Goal: Information Seeking & Learning: Compare options

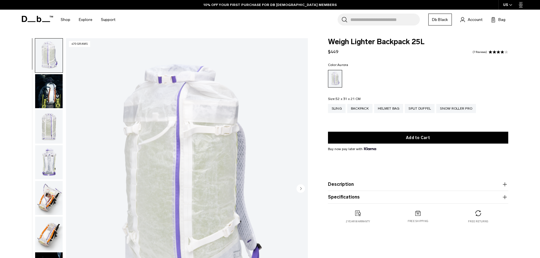
click at [47, 122] on img "button" at bounding box center [48, 127] width 27 height 34
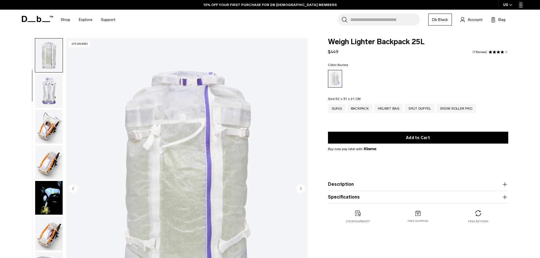
click at [48, 120] on img "button" at bounding box center [48, 127] width 27 height 34
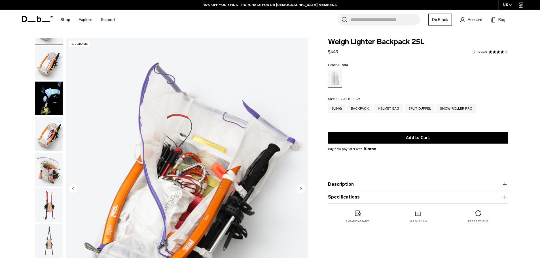
click at [50, 160] on img "button" at bounding box center [48, 170] width 27 height 34
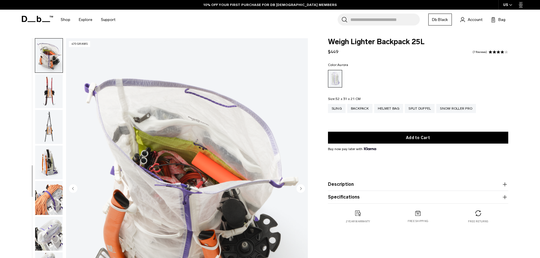
click at [61, 144] on img "button" at bounding box center [48, 127] width 27 height 34
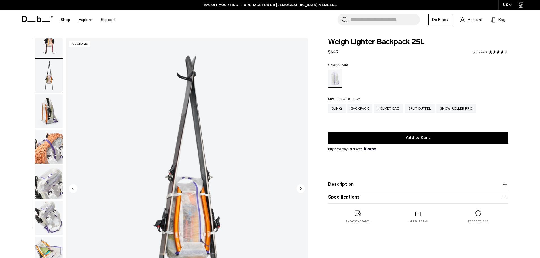
scroll to position [339, 0]
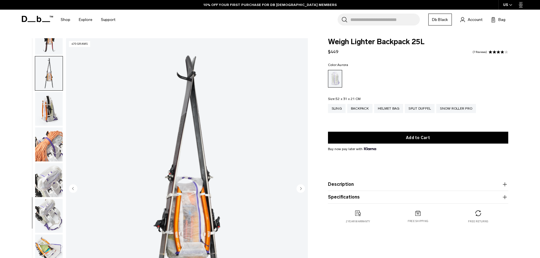
click at [55, 159] on img "button" at bounding box center [48, 144] width 27 height 34
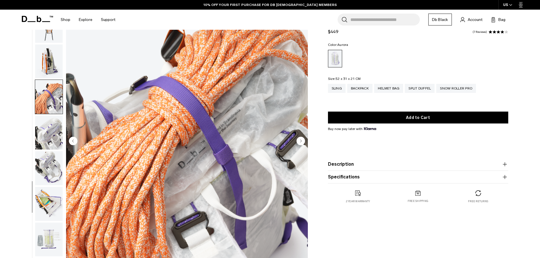
scroll to position [57, 0]
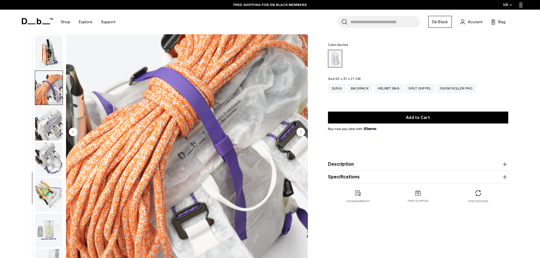
click at [55, 156] on img "button" at bounding box center [48, 159] width 27 height 34
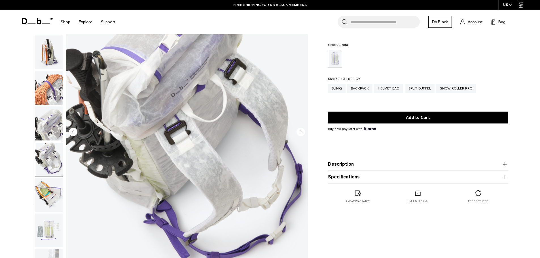
click at [55, 182] on img "button" at bounding box center [48, 195] width 27 height 34
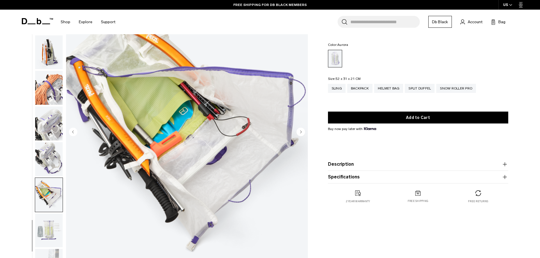
click at [56, 195] on img "button" at bounding box center [48, 195] width 27 height 34
click at [53, 219] on img "button" at bounding box center [48, 231] width 27 height 34
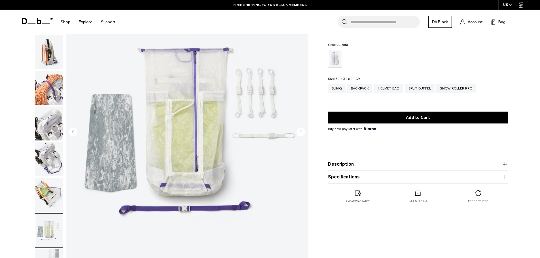
drag, startPoint x: 22, startPoint y: 136, endPoint x: 22, endPoint y: 133, distance: 3.4
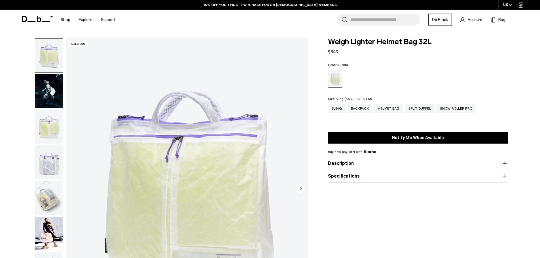
click at [339, 104] on div "Sling" at bounding box center [337, 108] width 18 height 9
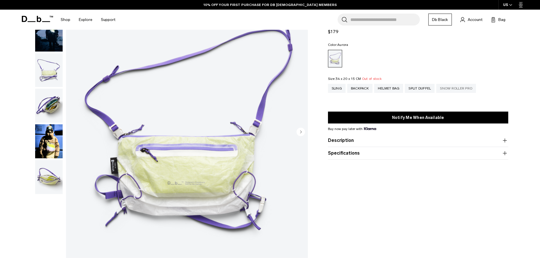
click at [460, 89] on div "Snow Roller Pro" at bounding box center [456, 88] width 40 height 9
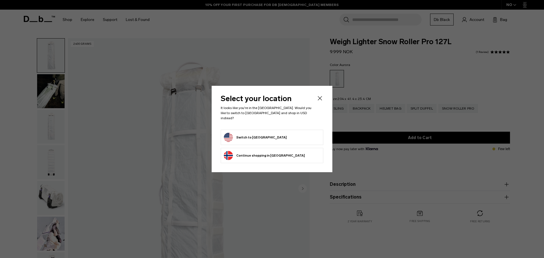
click at [322, 99] on icon "Close" at bounding box center [319, 98] width 7 height 7
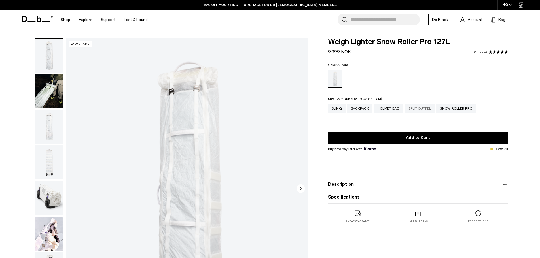
click at [421, 109] on div "Split Duffel" at bounding box center [420, 108] width 30 height 9
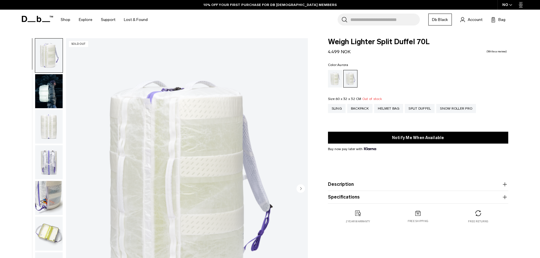
scroll to position [57, 0]
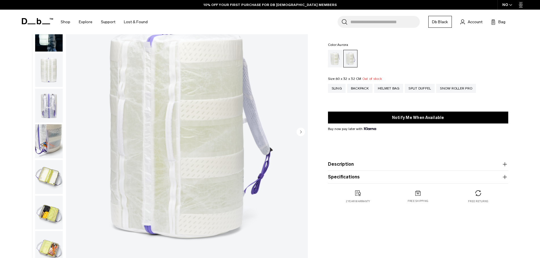
drag, startPoint x: 27, startPoint y: 120, endPoint x: 28, endPoint y: 116, distance: 3.2
click at [32, 26] on span at bounding box center [37, 21] width 31 height 26
click at [32, 22] on icon at bounding box center [37, 21] width 31 height 6
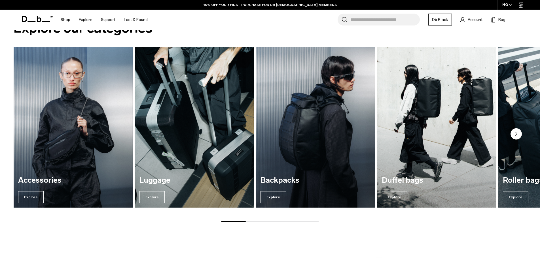
scroll to position [538, 0]
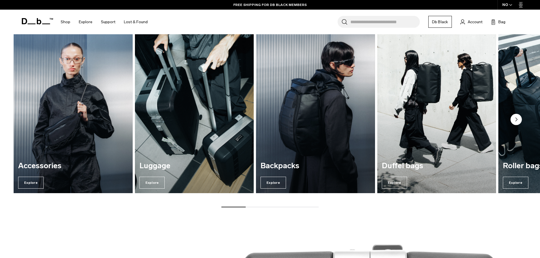
drag, startPoint x: 241, startPoint y: 207, endPoint x: 270, endPoint y: 208, distance: 29.2
click at [270, 208] on div "Explore our categories Accessories Explore [GEOGRAPHIC_DATA] Explore Backpacks …" at bounding box center [270, 107] width 540 height 235
drag, startPoint x: 242, startPoint y: 207, endPoint x: 252, endPoint y: 207, distance: 9.9
click at [267, 206] on div "Accessories Explore Luggage Explore Backpacks Explore Duffel bags Explore" at bounding box center [270, 120] width 540 height 175
drag, startPoint x: 241, startPoint y: 207, endPoint x: 254, endPoint y: 206, distance: 12.5
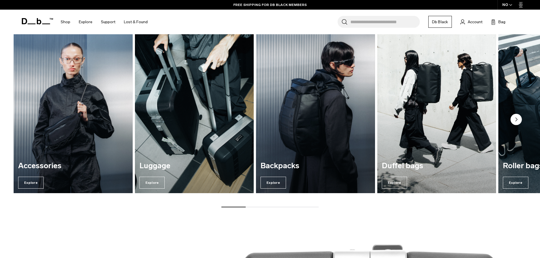
click at [254, 206] on div "Accessories Explore Luggage Explore Backpacks Explore Duffel bags Explore" at bounding box center [270, 120] width 540 height 175
click at [241, 207] on span at bounding box center [233, 207] width 24 height 1
drag, startPoint x: 241, startPoint y: 206, endPoint x: 249, endPoint y: 206, distance: 7.9
click at [249, 206] on div "Accessories Explore Luggage Explore Backpacks Explore Duffel bags Explore" at bounding box center [270, 120] width 540 height 175
click at [238, 206] on div "Accessories Explore Luggage Explore Backpacks Explore Duffel bags Explore" at bounding box center [270, 120] width 540 height 175
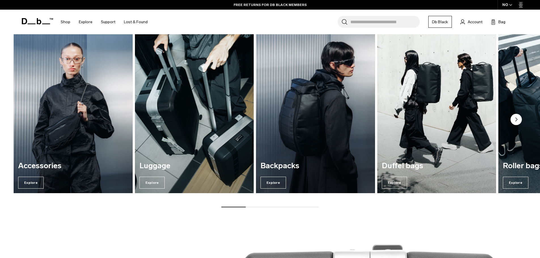
drag, startPoint x: 239, startPoint y: 207, endPoint x: 266, endPoint y: 203, distance: 27.4
click at [266, 204] on div "Accessories Explore Luggage Explore Backpacks Explore Duffel bags Explore" at bounding box center [270, 120] width 540 height 175
click at [514, 120] on circle "Next slide" at bounding box center [515, 119] width 11 height 11
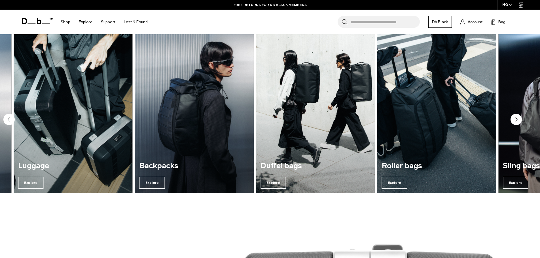
click at [515, 120] on icon "Next slide" at bounding box center [516, 119] width 2 height 3
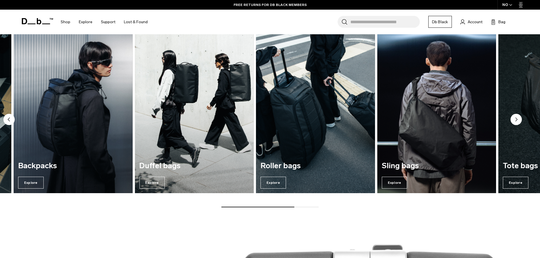
click at [515, 120] on icon "Next slide" at bounding box center [516, 119] width 2 height 3
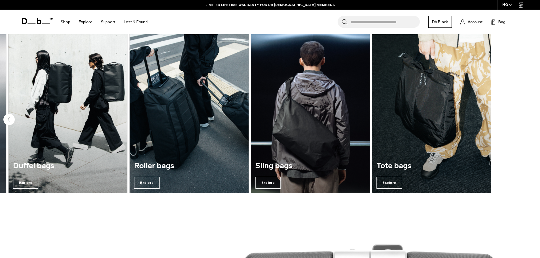
click at [491, 158] on link "Tote bags Explore" at bounding box center [431, 113] width 119 height 160
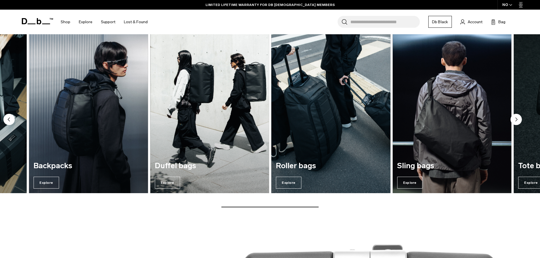
click at [392, 120] on img "5 / 7" at bounding box center [330, 112] width 122 height 165
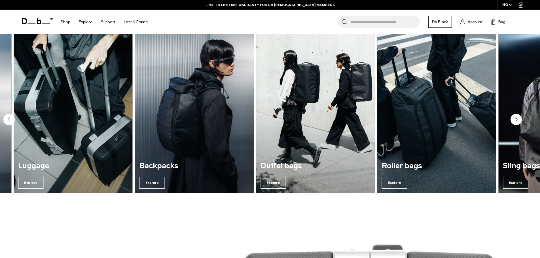
click at [202, 156] on img "3 / 7" at bounding box center [194, 112] width 122 height 165
click at [146, 191] on div "Backpacks Explore" at bounding box center [194, 175] width 119 height 36
click at [153, 181] on span "Explore" at bounding box center [151, 183] width 25 height 12
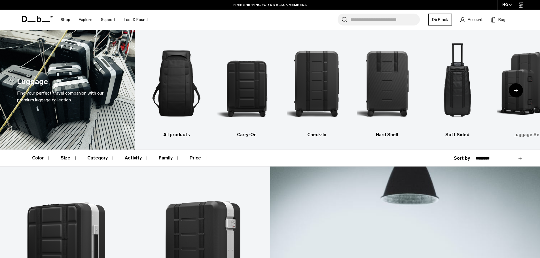
click at [518, 90] on div "Next slide" at bounding box center [516, 90] width 14 height 14
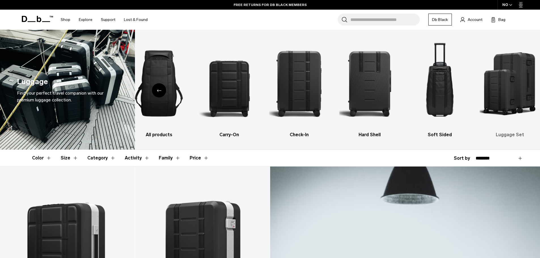
click at [501, 87] on img "6 / 6" at bounding box center [510, 83] width 60 height 90
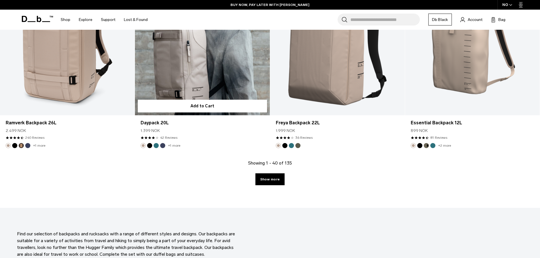
scroll to position [1955, 0]
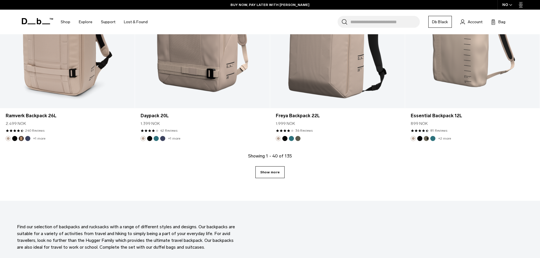
click at [266, 171] on link "Show more" at bounding box center [269, 172] width 29 height 12
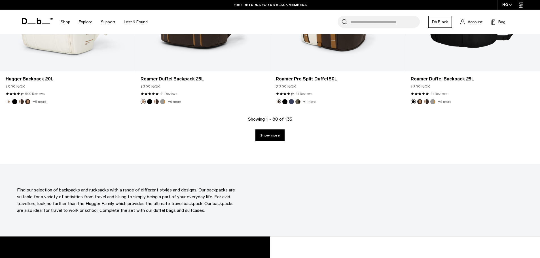
scroll to position [3953, 0]
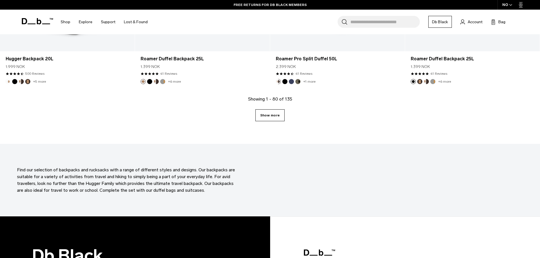
click at [278, 116] on link "Show more" at bounding box center [269, 115] width 29 height 12
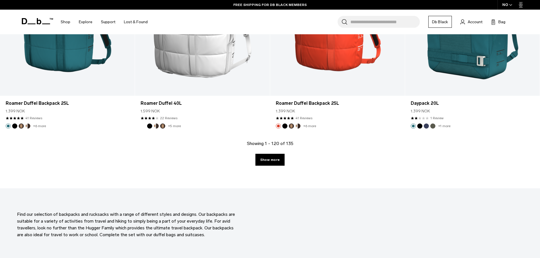
scroll to position [5879, 0]
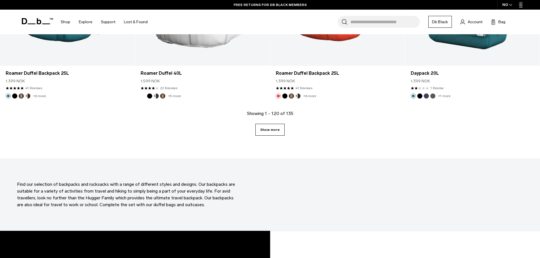
click at [271, 134] on link "Show more" at bounding box center [269, 130] width 29 height 12
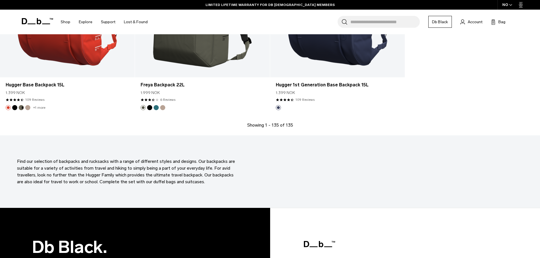
scroll to position [6640, 0]
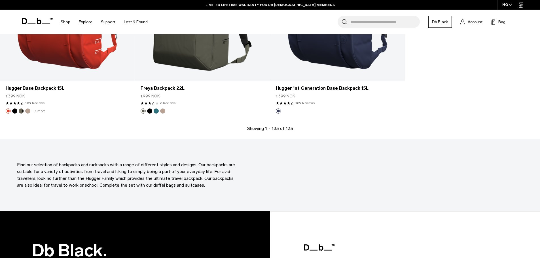
click at [503, 144] on section "Find our selection of backpacks and rucksacks with a range of different styles …" at bounding box center [270, 175] width 540 height 73
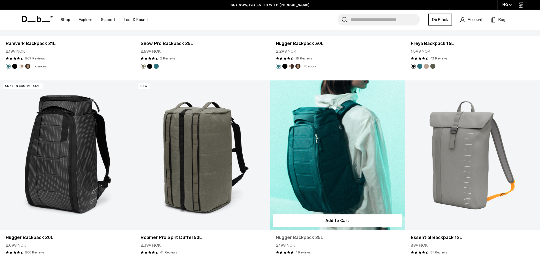
scroll to position [4969, 0]
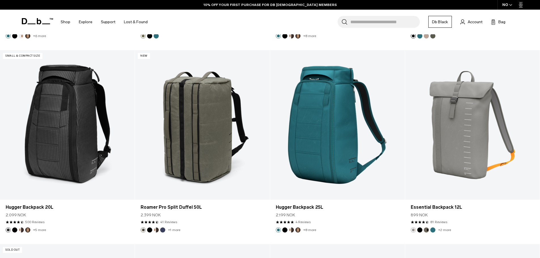
click at [503, 5] on div "NO" at bounding box center [507, 5] width 20 height 10
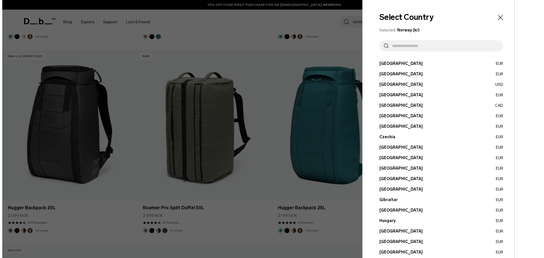
scroll to position [4998, 0]
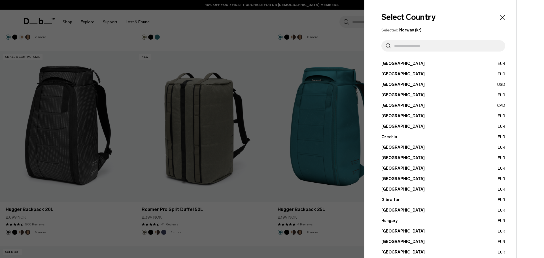
click at [450, 48] on input "text" at bounding box center [446, 45] width 110 height 11
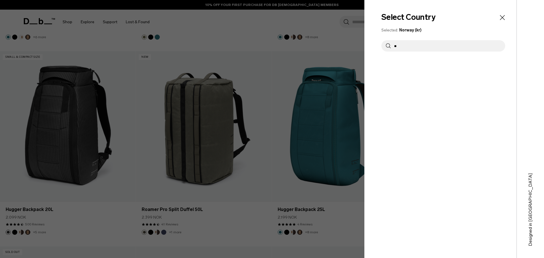
type input "*"
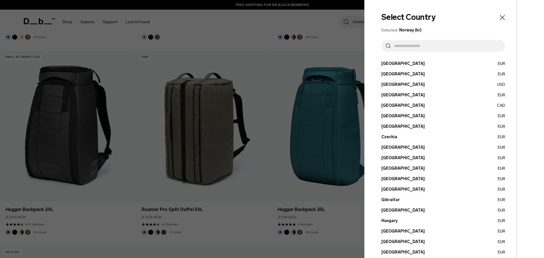
click at [256, 42] on div at bounding box center [272, 129] width 544 height 258
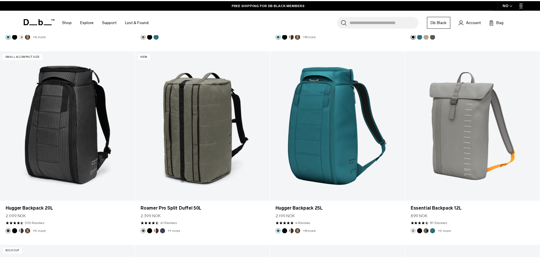
scroll to position [4969, 0]
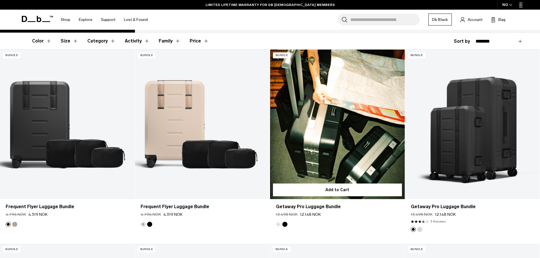
scroll to position [113, 0]
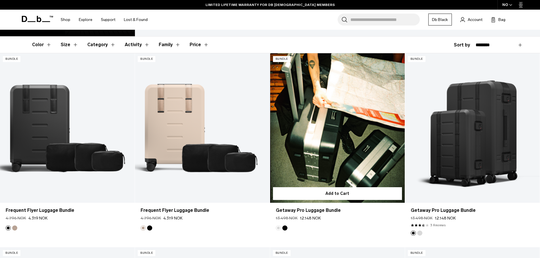
click at [349, 128] on link "Getaway Pro Luggage Bundle" at bounding box center [337, 128] width 135 height 150
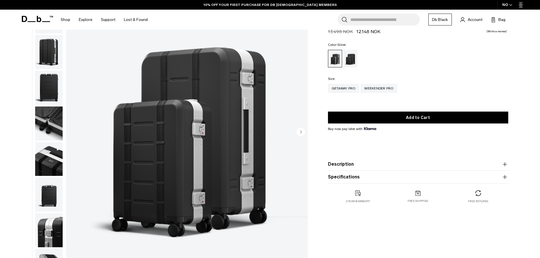
scroll to position [142, 0]
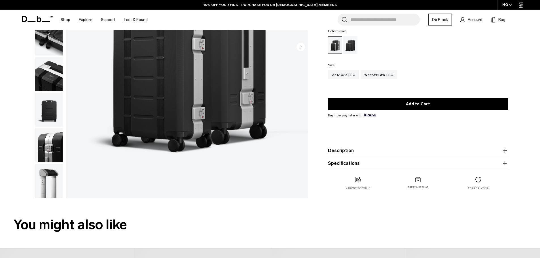
click at [52, 179] on img "button" at bounding box center [48, 181] width 27 height 34
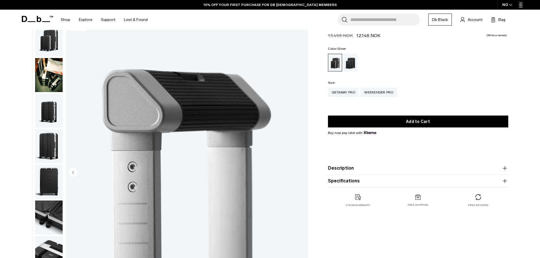
scroll to position [0, 0]
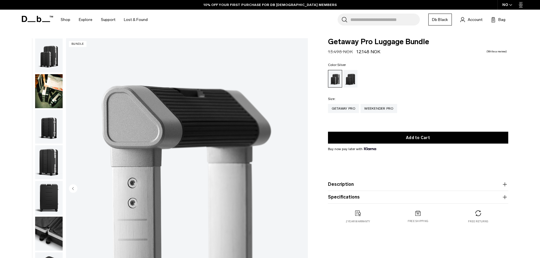
click at [54, 153] on img "button" at bounding box center [48, 162] width 27 height 34
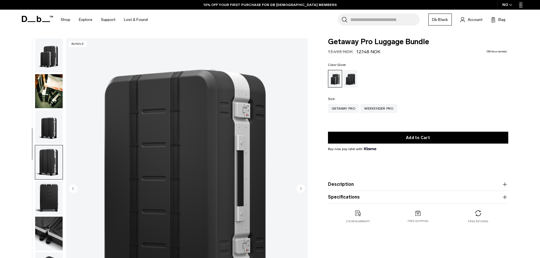
click at [49, 122] on img "button" at bounding box center [48, 127] width 27 height 34
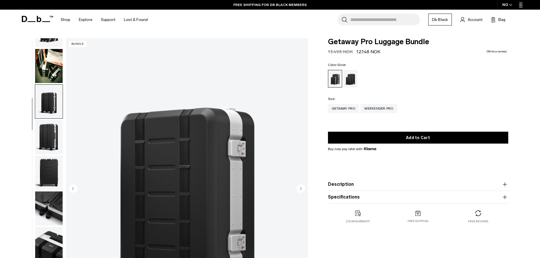
click at [52, 75] on img "button" at bounding box center [48, 66] width 27 height 34
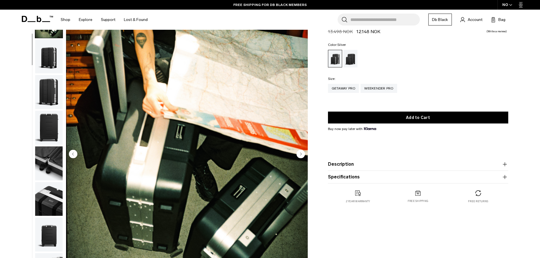
scroll to position [57, 0]
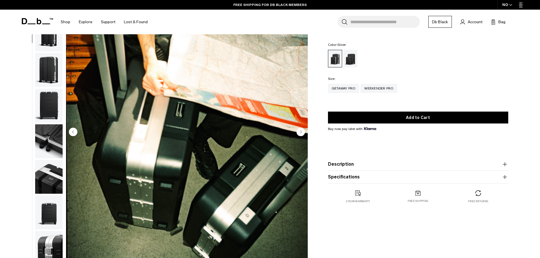
click at [49, 150] on img "button" at bounding box center [48, 141] width 27 height 34
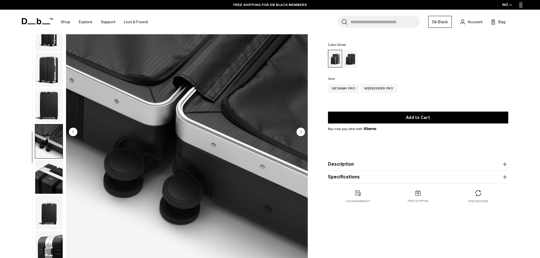
scroll to position [54, 0]
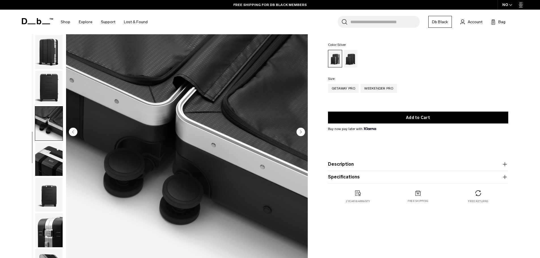
click at [50, 162] on img "button" at bounding box center [48, 159] width 27 height 34
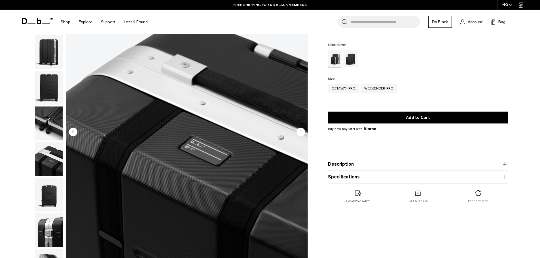
click at [50, 162] on img "button" at bounding box center [48, 159] width 27 height 34
click at [45, 190] on img "button" at bounding box center [48, 195] width 27 height 34
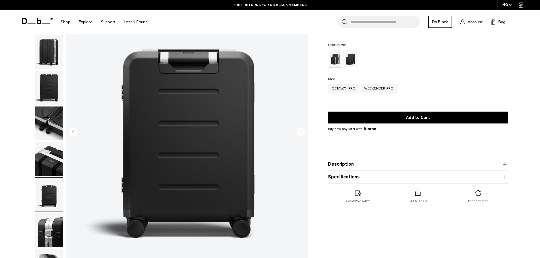
click at [44, 211] on img "button" at bounding box center [48, 195] width 27 height 34
click at [50, 228] on img "button" at bounding box center [48, 230] width 27 height 34
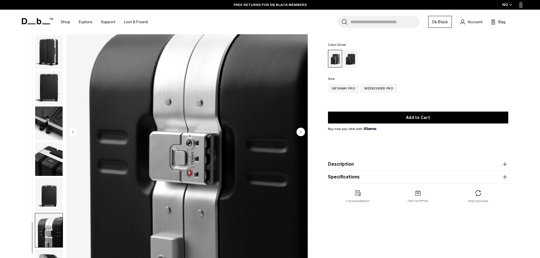
click at [51, 148] on img "button" at bounding box center [48, 159] width 27 height 34
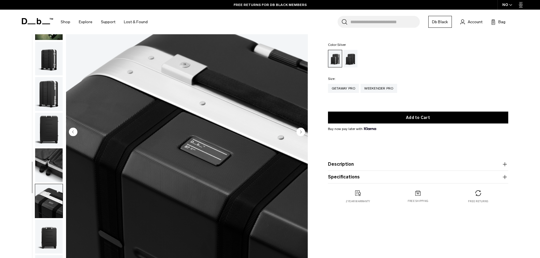
scroll to position [0, 0]
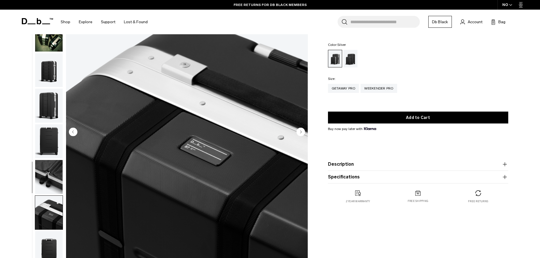
click at [53, 82] on img "button" at bounding box center [48, 70] width 27 height 34
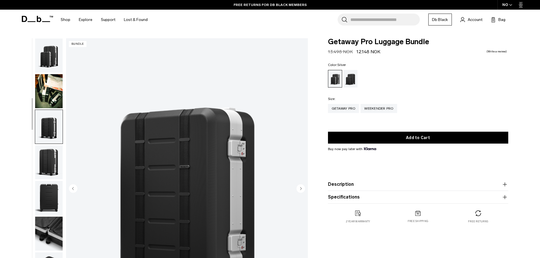
click at [50, 85] on img "button" at bounding box center [48, 91] width 27 height 34
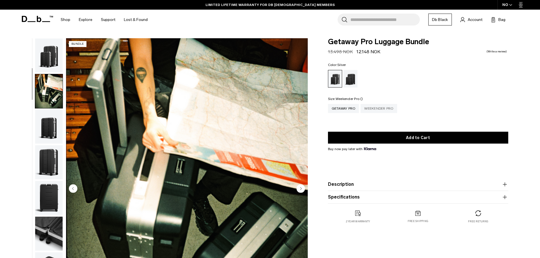
click at [372, 109] on div "Weekender Pro" at bounding box center [378, 108] width 36 height 9
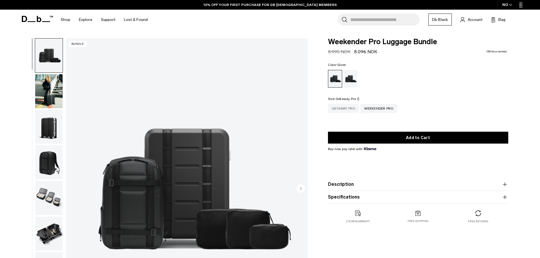
click at [342, 109] on div "Getaway Pro" at bounding box center [343, 108] width 31 height 9
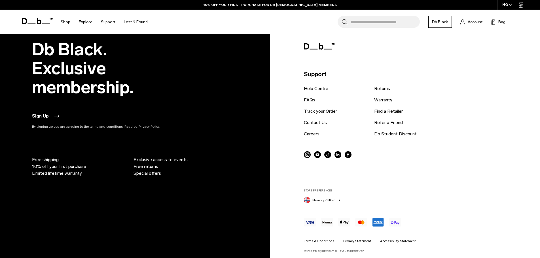
click at [321, 201] on span "Norway / NOK" at bounding box center [323, 200] width 22 height 5
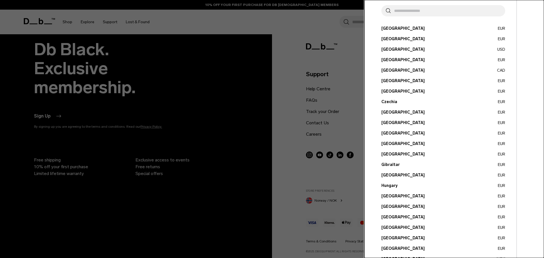
scroll to position [160, 0]
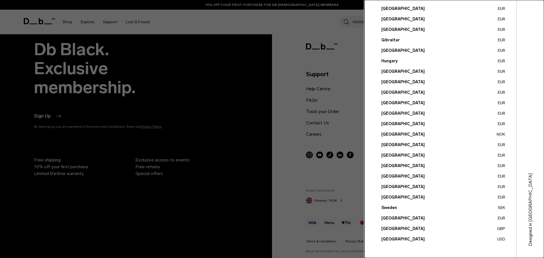
click at [398, 237] on button "United States USD" at bounding box center [443, 239] width 124 height 6
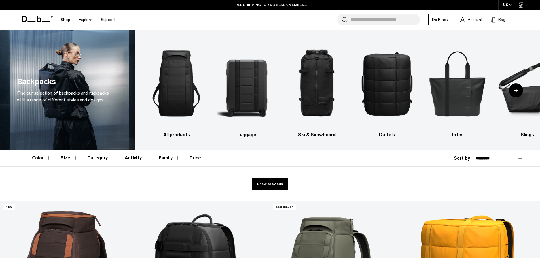
click at [517, 89] on icon "Next slide" at bounding box center [515, 90] width 5 height 3
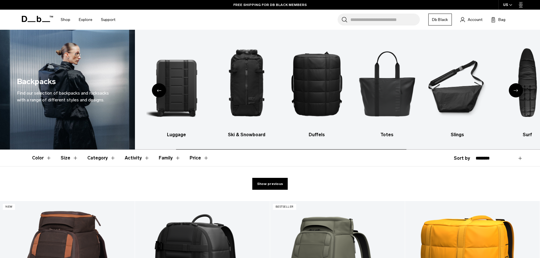
click at [514, 91] on icon "Next slide" at bounding box center [515, 90] width 5 height 3
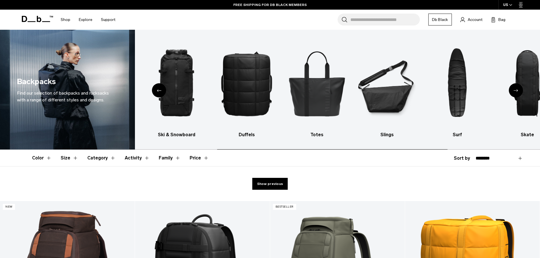
click at [514, 91] on icon "Next slide" at bounding box center [515, 90] width 5 height 3
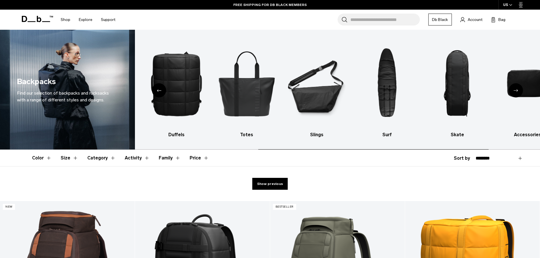
click at [514, 89] on icon "Next slide" at bounding box center [515, 90] width 5 height 3
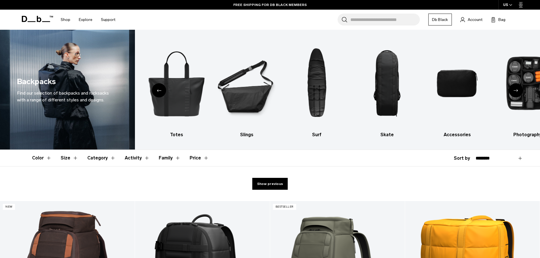
click at [162, 89] on div "Previous slide" at bounding box center [159, 90] width 14 height 14
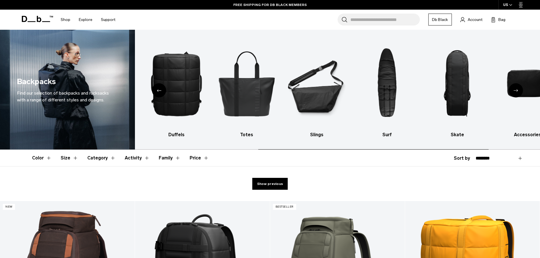
click at [162, 89] on div "Previous slide" at bounding box center [159, 90] width 14 height 14
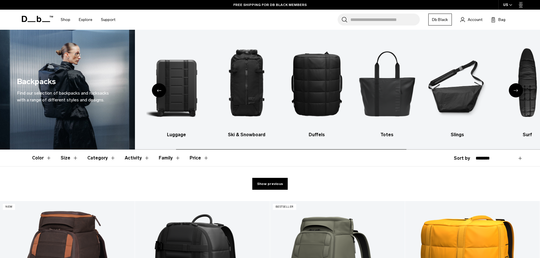
click at [162, 89] on div "Previous slide" at bounding box center [159, 90] width 14 height 14
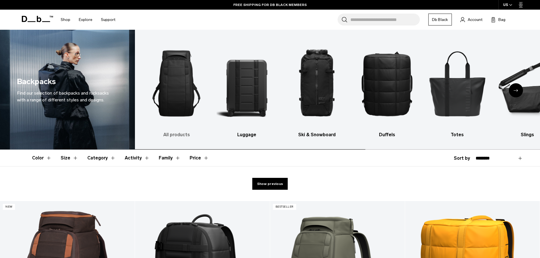
click at [183, 83] on img "1 / 10" at bounding box center [176, 83] width 60 height 90
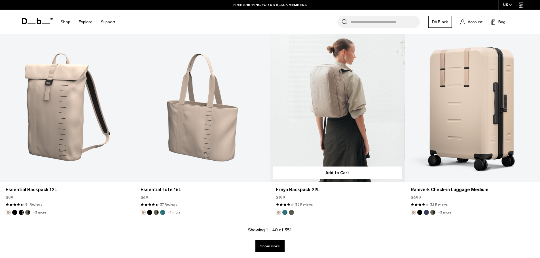
scroll to position [2097, 0]
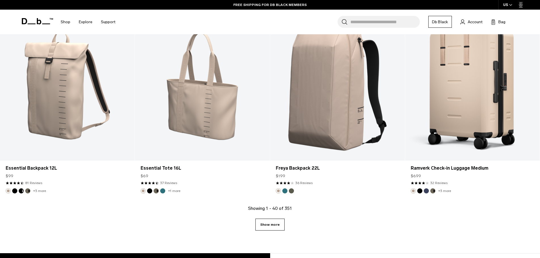
click at [276, 220] on link "Show more" at bounding box center [269, 225] width 29 height 12
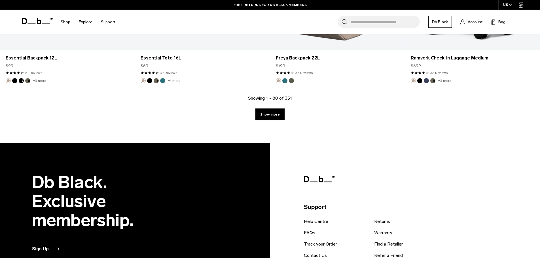
scroll to position [2209, 0]
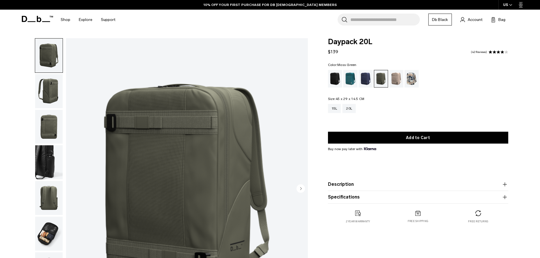
click at [56, 237] on img "button" at bounding box center [48, 234] width 27 height 34
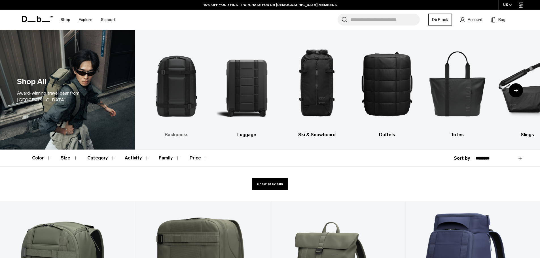
click at [169, 65] on img "1 / 10" at bounding box center [176, 83] width 60 height 90
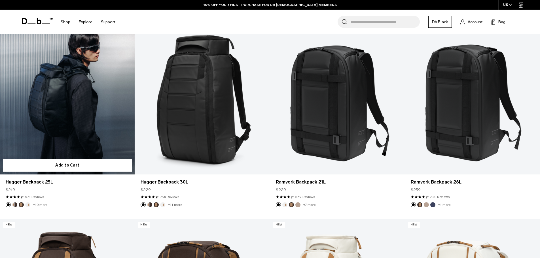
scroll to position [85, 0]
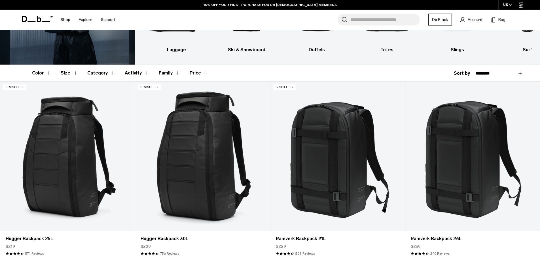
click at [73, 76] on button "Size" at bounding box center [70, 73] width 18 height 16
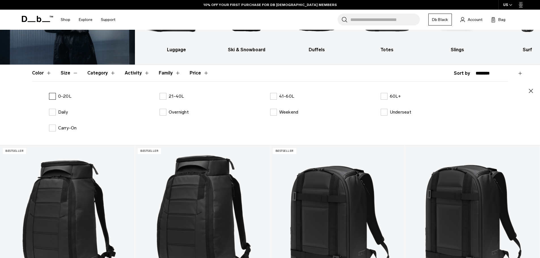
click at [53, 93] on label "0-20L" at bounding box center [60, 96] width 22 height 7
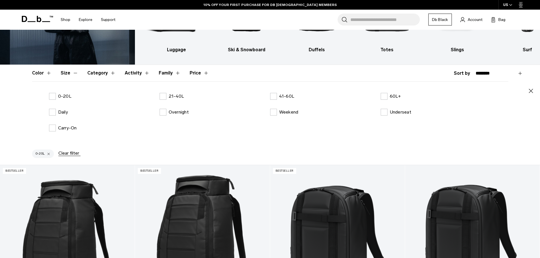
click at [74, 72] on button "Size" at bounding box center [70, 73] width 18 height 16
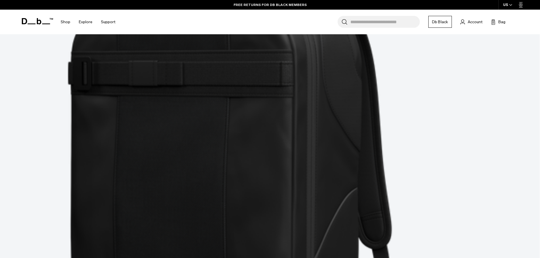
scroll to position [907, 0]
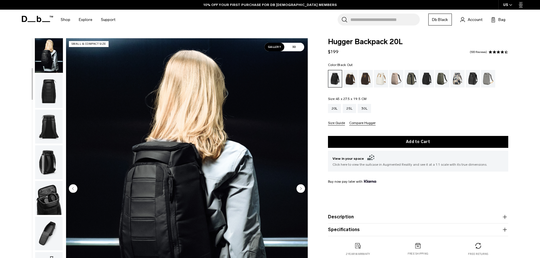
scroll to position [54, 0]
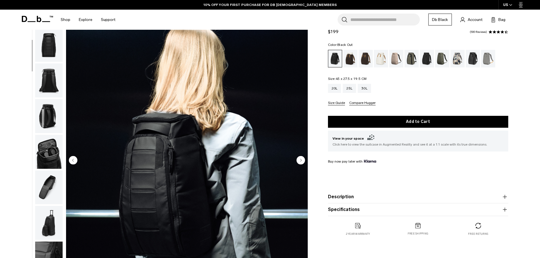
click at [300, 160] on icon "Next slide" at bounding box center [300, 160] width 1 height 3
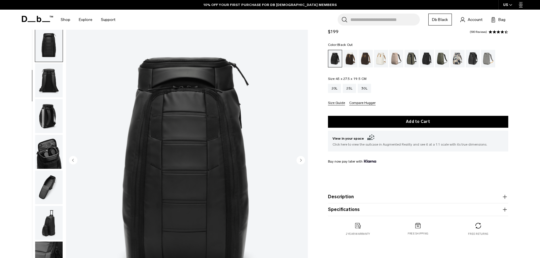
click at [300, 160] on icon "Next slide" at bounding box center [300, 160] width 1 height 3
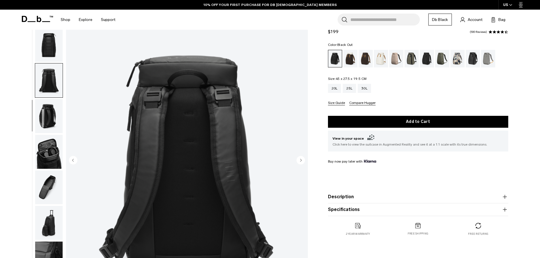
click at [300, 160] on icon "Next slide" at bounding box center [300, 160] width 1 height 3
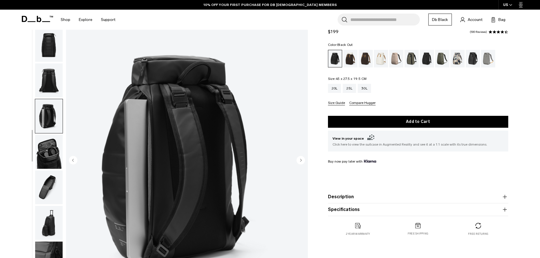
click at [300, 160] on icon "Next slide" at bounding box center [300, 160] width 1 height 3
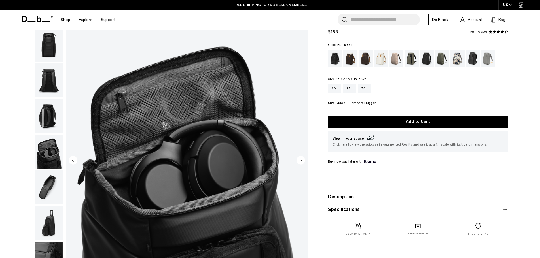
click at [71, 157] on circle "Previous slide" at bounding box center [73, 160] width 8 height 8
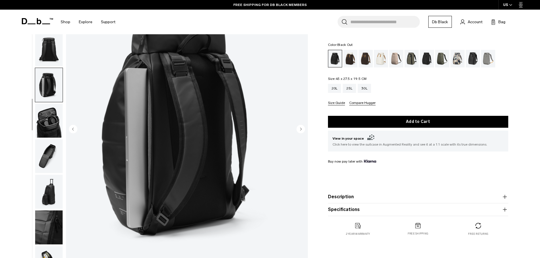
scroll to position [57, 0]
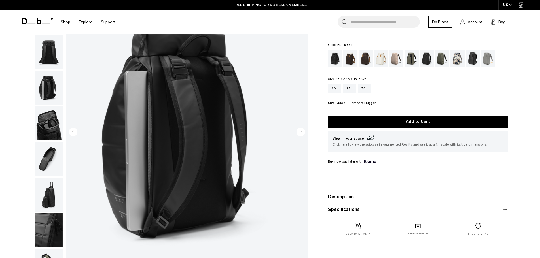
click at [296, 132] on circle "Next slide" at bounding box center [300, 131] width 8 height 8
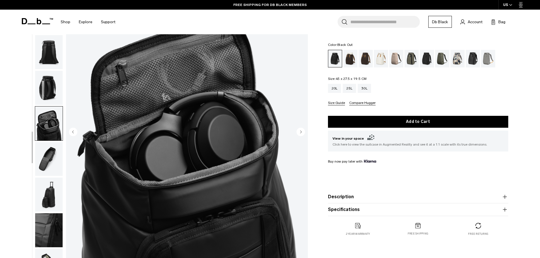
click at [298, 131] on circle "Next slide" at bounding box center [300, 131] width 8 height 8
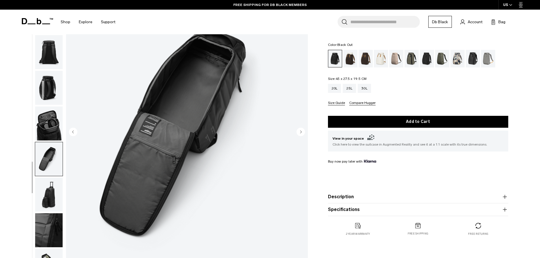
click at [298, 131] on circle "Next slide" at bounding box center [300, 131] width 8 height 8
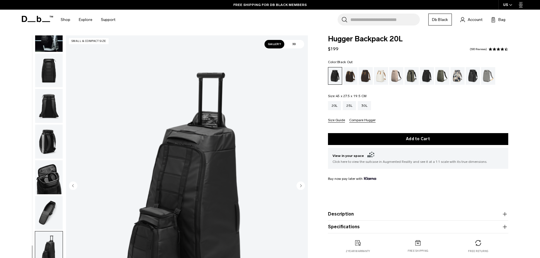
scroll to position [0, 0]
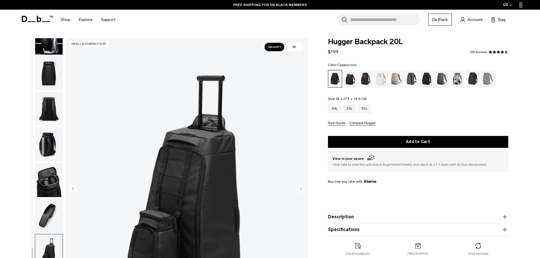
click at [353, 78] on div "Cappuccino" at bounding box center [350, 79] width 14 height 18
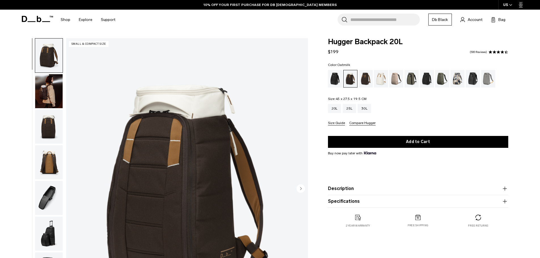
click at [381, 78] on div "Oatmilk" at bounding box center [381, 79] width 14 height 18
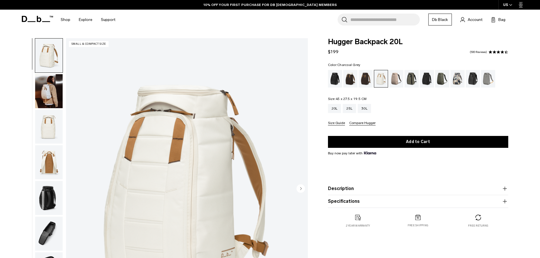
click at [425, 76] on div "Charcoal Grey" at bounding box center [427, 79] width 14 height 18
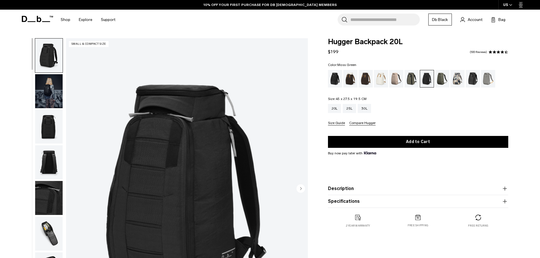
click at [444, 80] on div "Moss Green" at bounding box center [442, 79] width 14 height 18
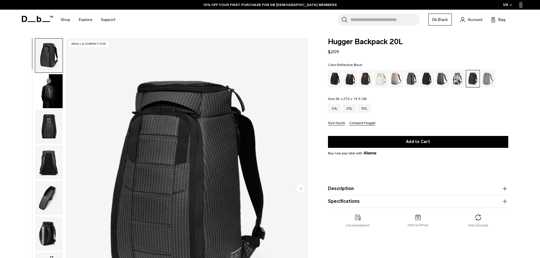
click at [50, 97] on img "button" at bounding box center [48, 91] width 27 height 34
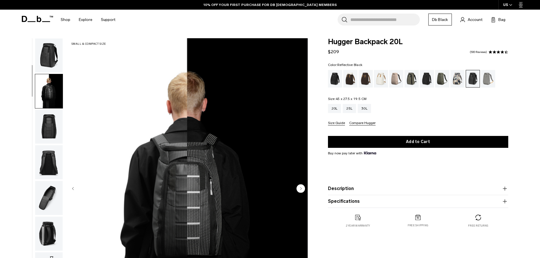
scroll to position [36, 0]
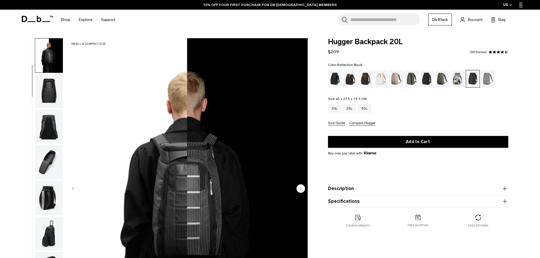
click at [53, 57] on img "button" at bounding box center [48, 56] width 27 height 34
click at [48, 90] on img "button" at bounding box center [48, 91] width 27 height 34
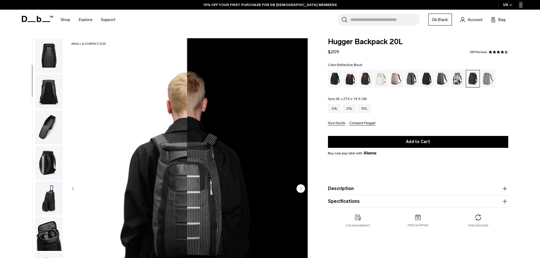
scroll to position [71, 0]
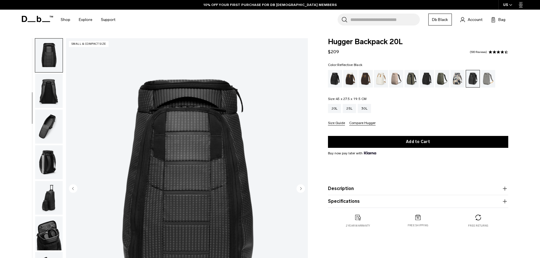
click at [481, 80] on div "Sand Grey" at bounding box center [488, 79] width 14 height 18
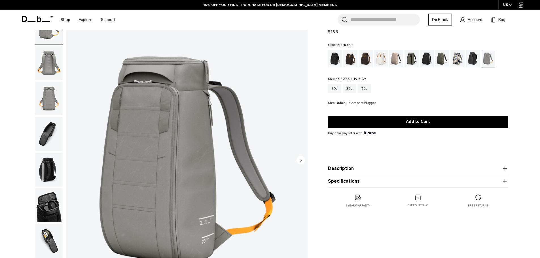
click at [337, 63] on div "Black Out" at bounding box center [335, 59] width 14 height 18
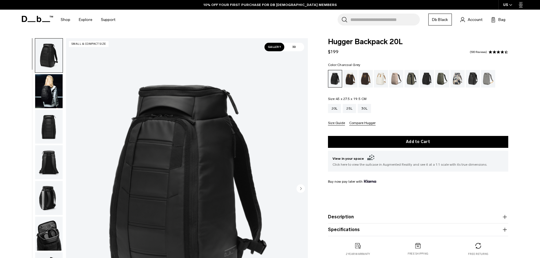
click at [423, 81] on div "Charcoal Grey" at bounding box center [427, 79] width 14 height 18
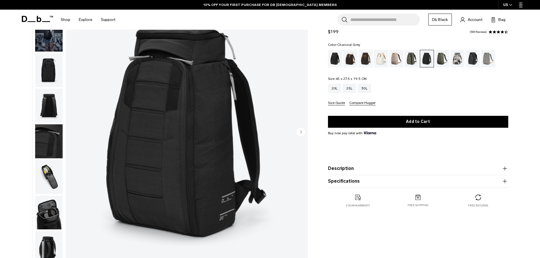
click at [337, 63] on div "Black Out" at bounding box center [335, 59] width 14 height 18
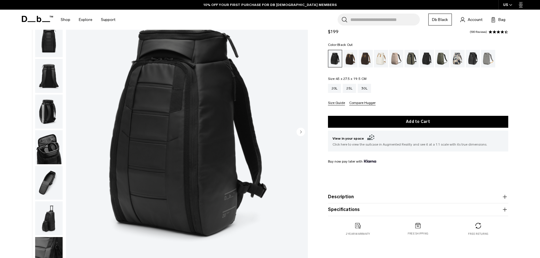
scroll to position [54, 0]
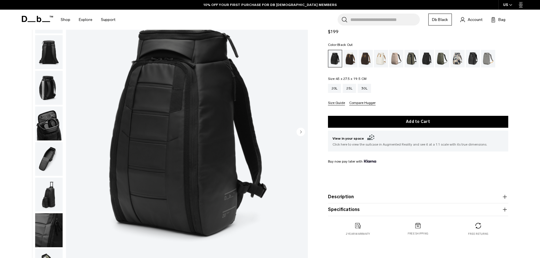
click at [51, 164] on img "button" at bounding box center [48, 159] width 27 height 34
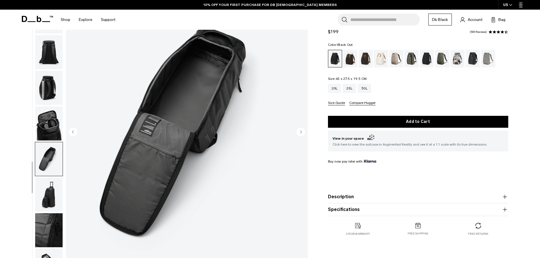
click at [43, 205] on img "button" at bounding box center [48, 195] width 27 height 34
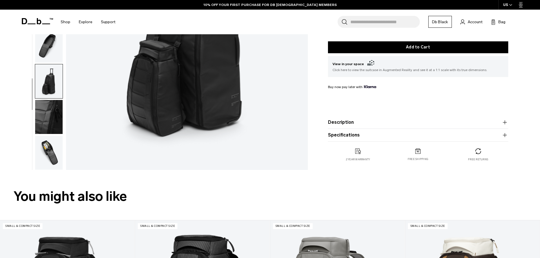
click at [44, 154] on img "button" at bounding box center [48, 153] width 27 height 34
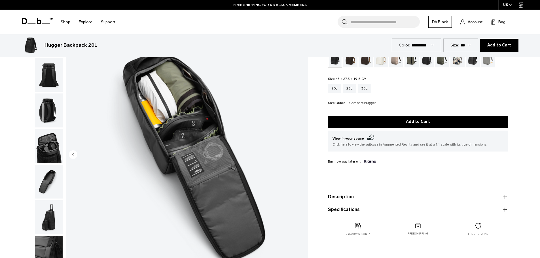
scroll to position [0, 0]
